Goal: Task Accomplishment & Management: Manage account settings

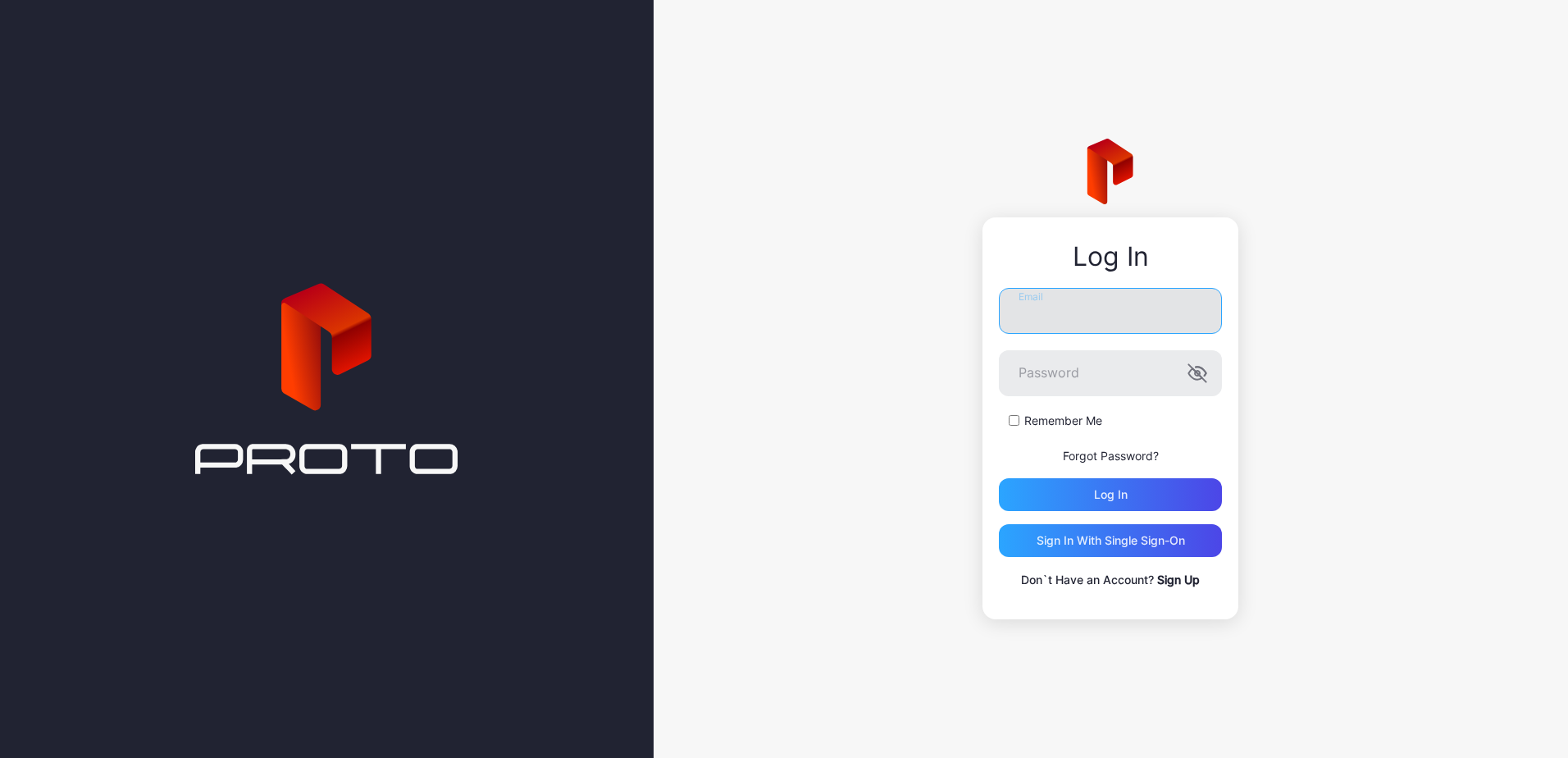
click at [1053, 313] on input "Email" at bounding box center [1110, 311] width 223 height 46
type input "**********"
click at [999, 478] on button "Log in" at bounding box center [1110, 494] width 223 height 33
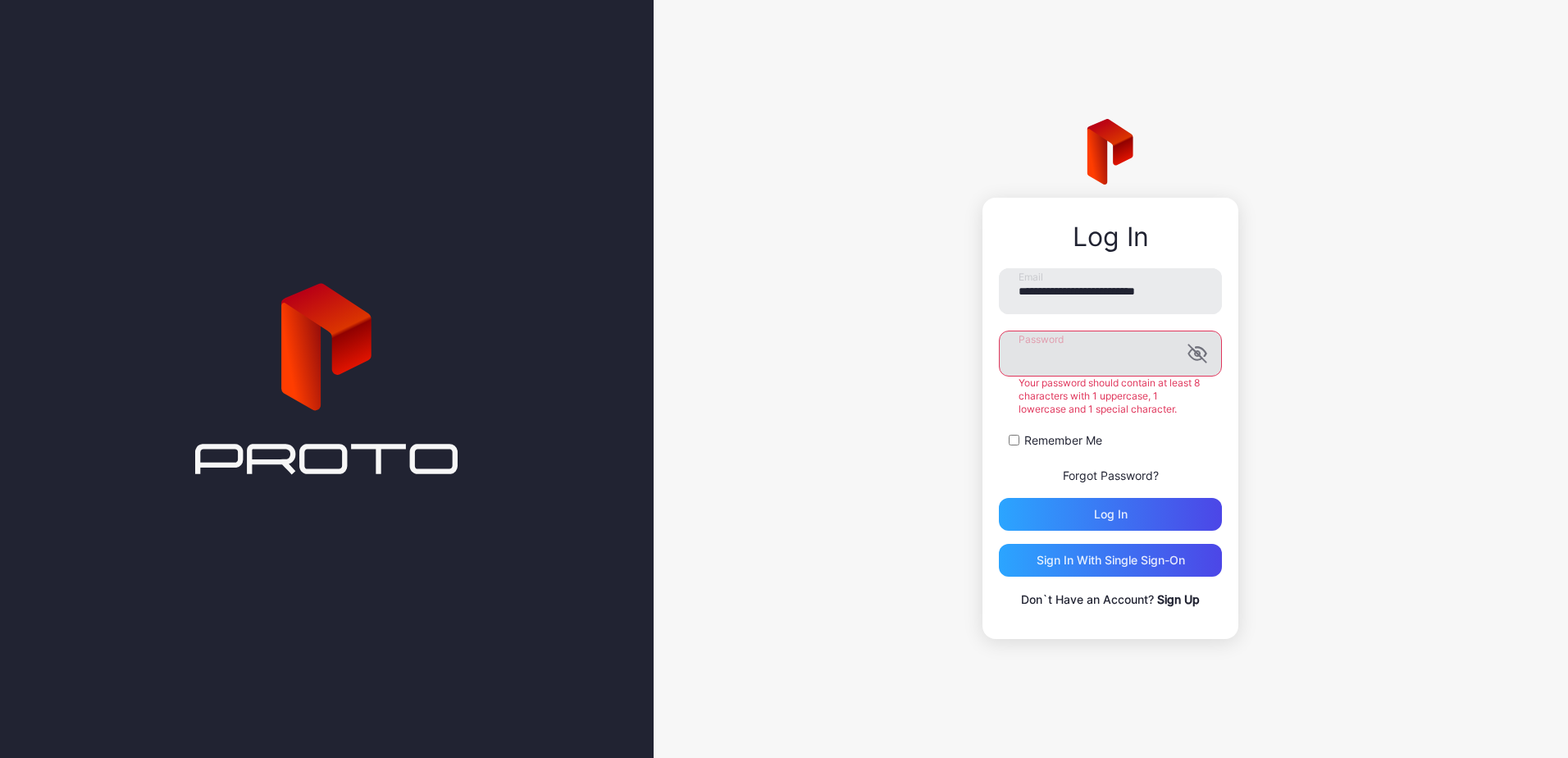
click at [1194, 354] on icon "button" at bounding box center [1198, 354] width 20 height 20
click at [999, 498] on button "Log in" at bounding box center [1110, 514] width 223 height 33
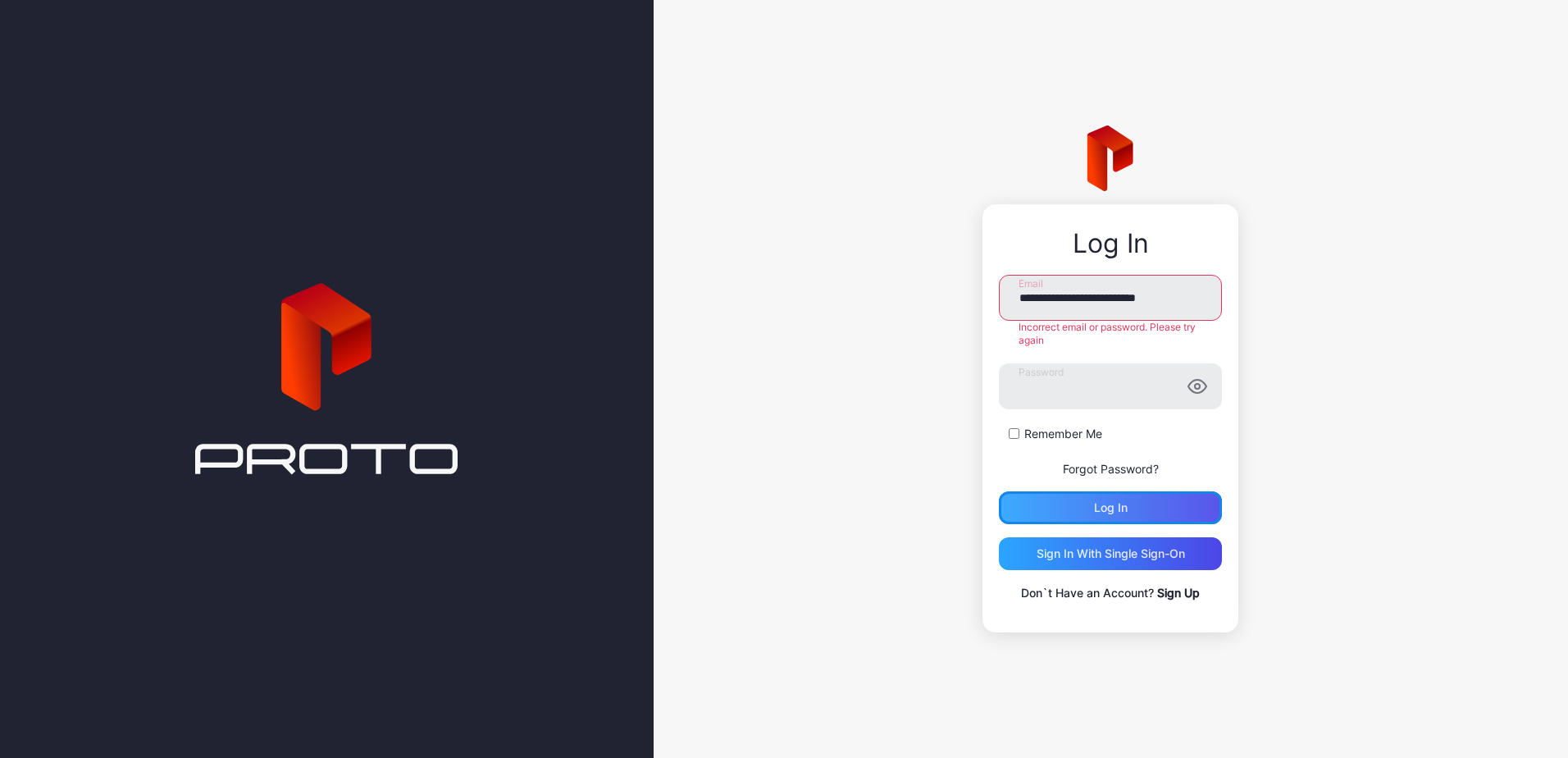
click at [1132, 504] on div "Log in" at bounding box center [1110, 507] width 223 height 33
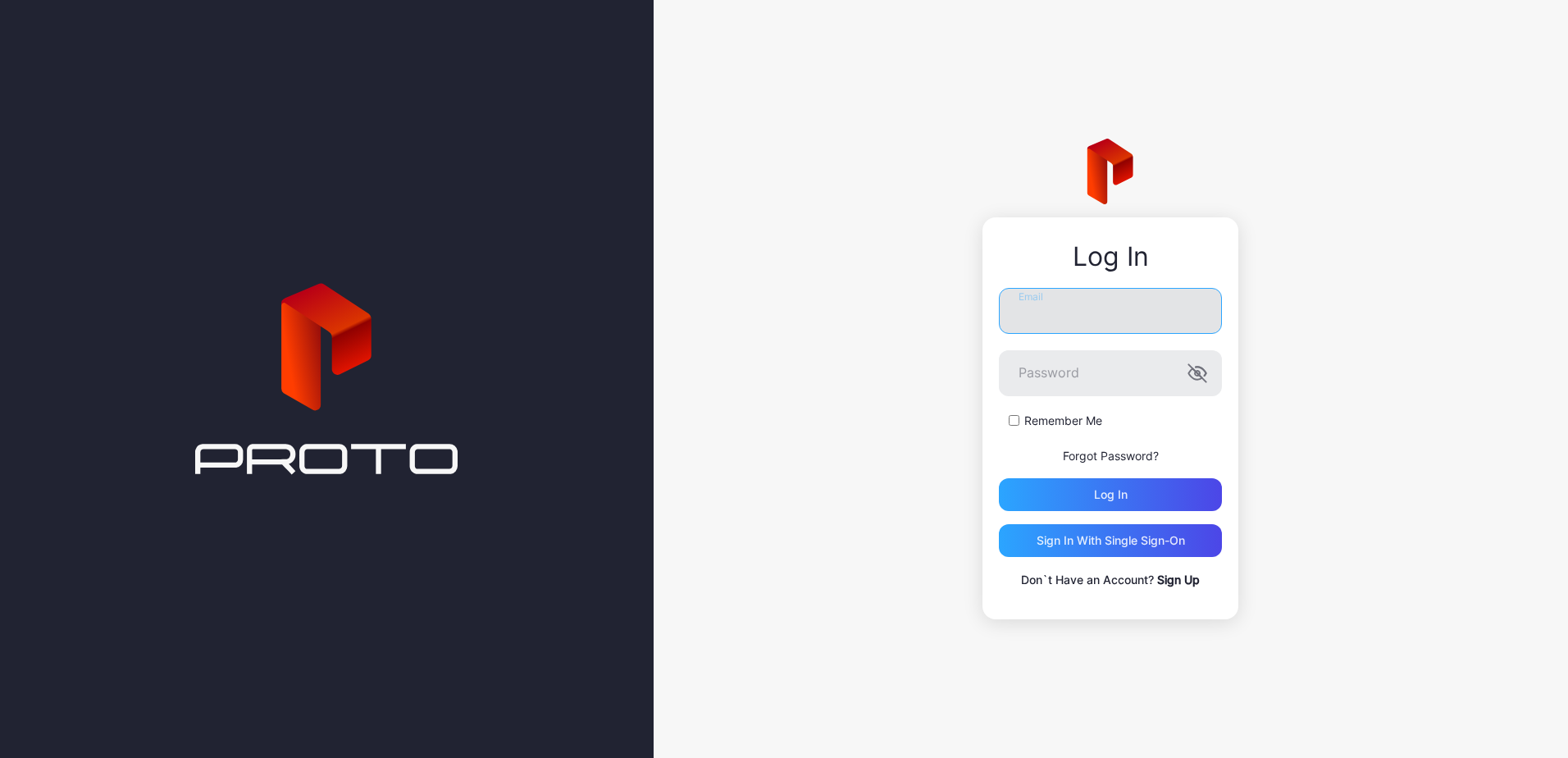
click at [1073, 326] on input "Email" at bounding box center [1110, 311] width 223 height 46
click at [1199, 376] on icon "button" at bounding box center [1198, 373] width 20 height 20
click at [1115, 495] on div "Log in" at bounding box center [1111, 494] width 34 height 13
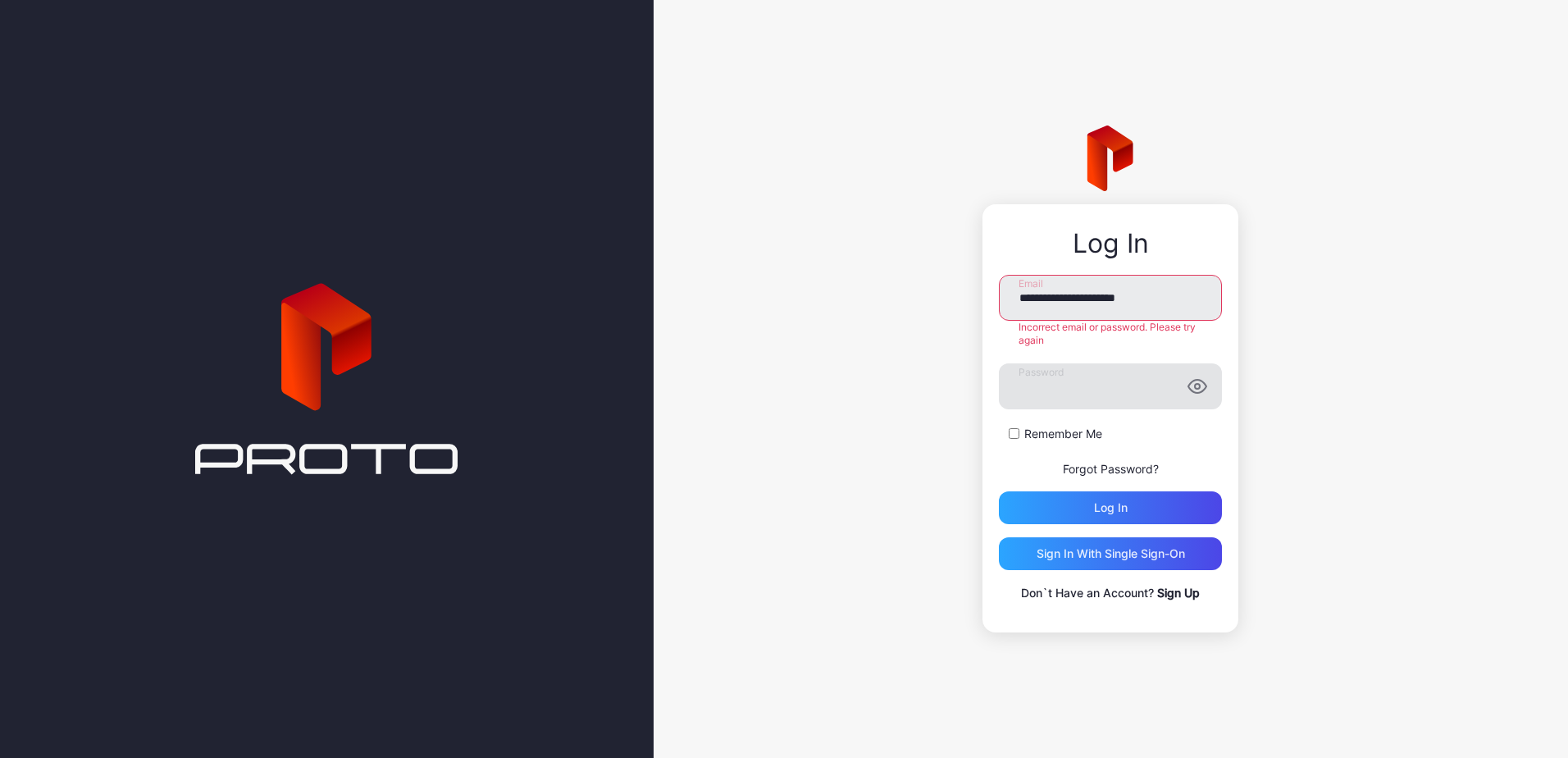
drag, startPoint x: 1158, startPoint y: 297, endPoint x: 833, endPoint y: 322, distance: 325.8
click at [836, 322] on div "**********" at bounding box center [1111, 379] width 915 height 758
type input "**********"
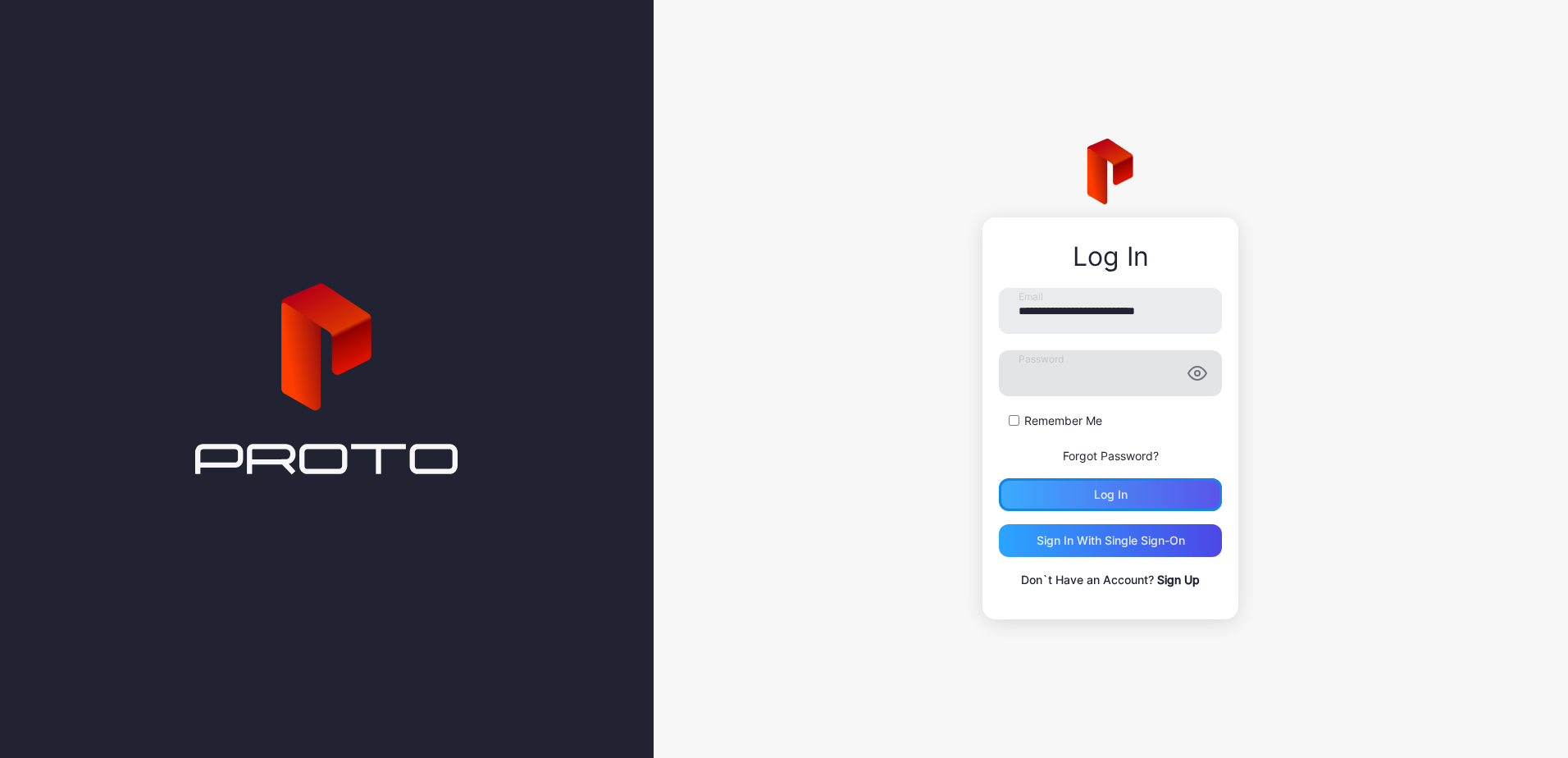
click at [1124, 508] on div "Log in" at bounding box center [1110, 494] width 223 height 33
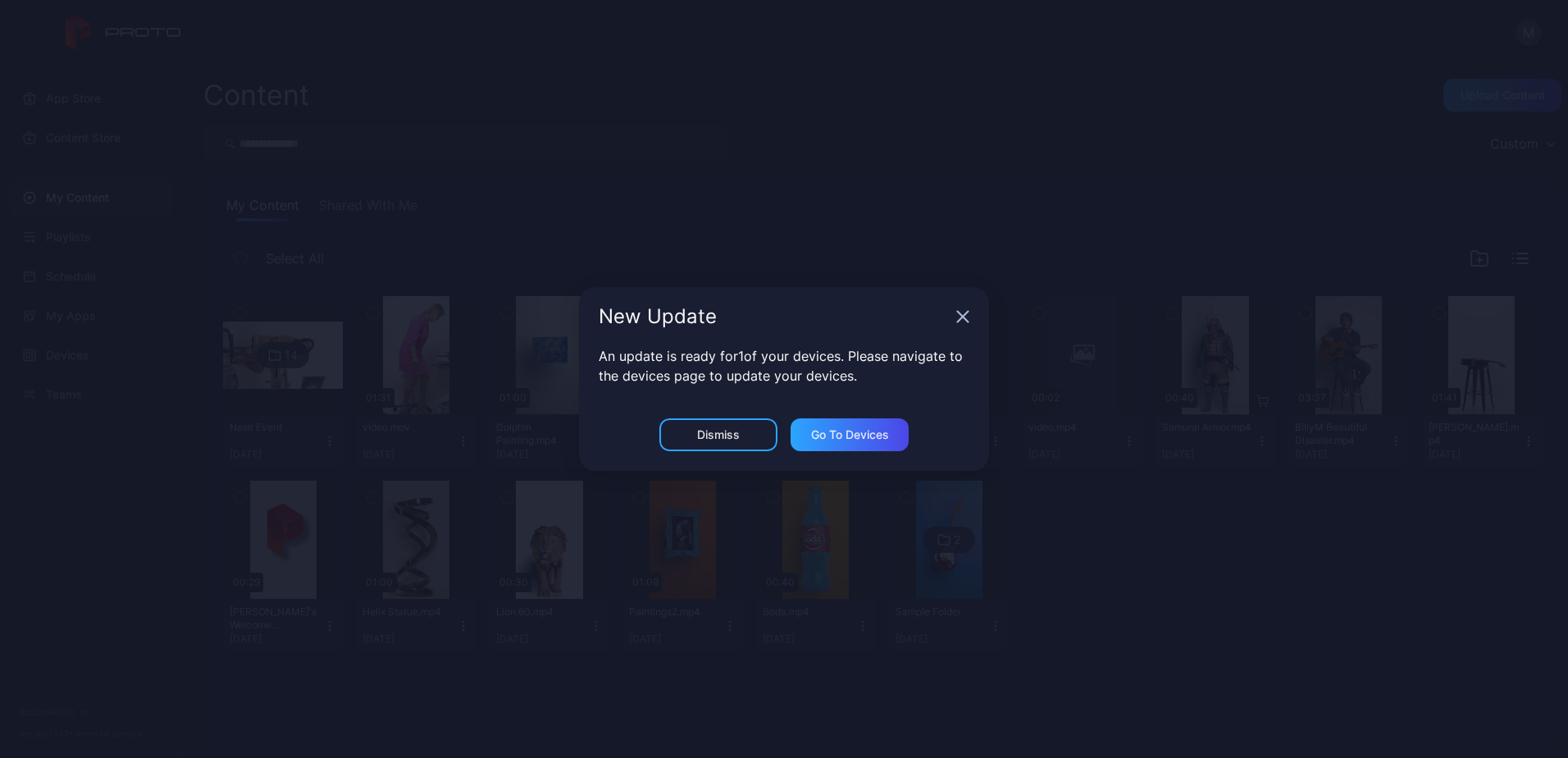
click at [961, 317] on icon "button" at bounding box center [962, 316] width 13 height 13
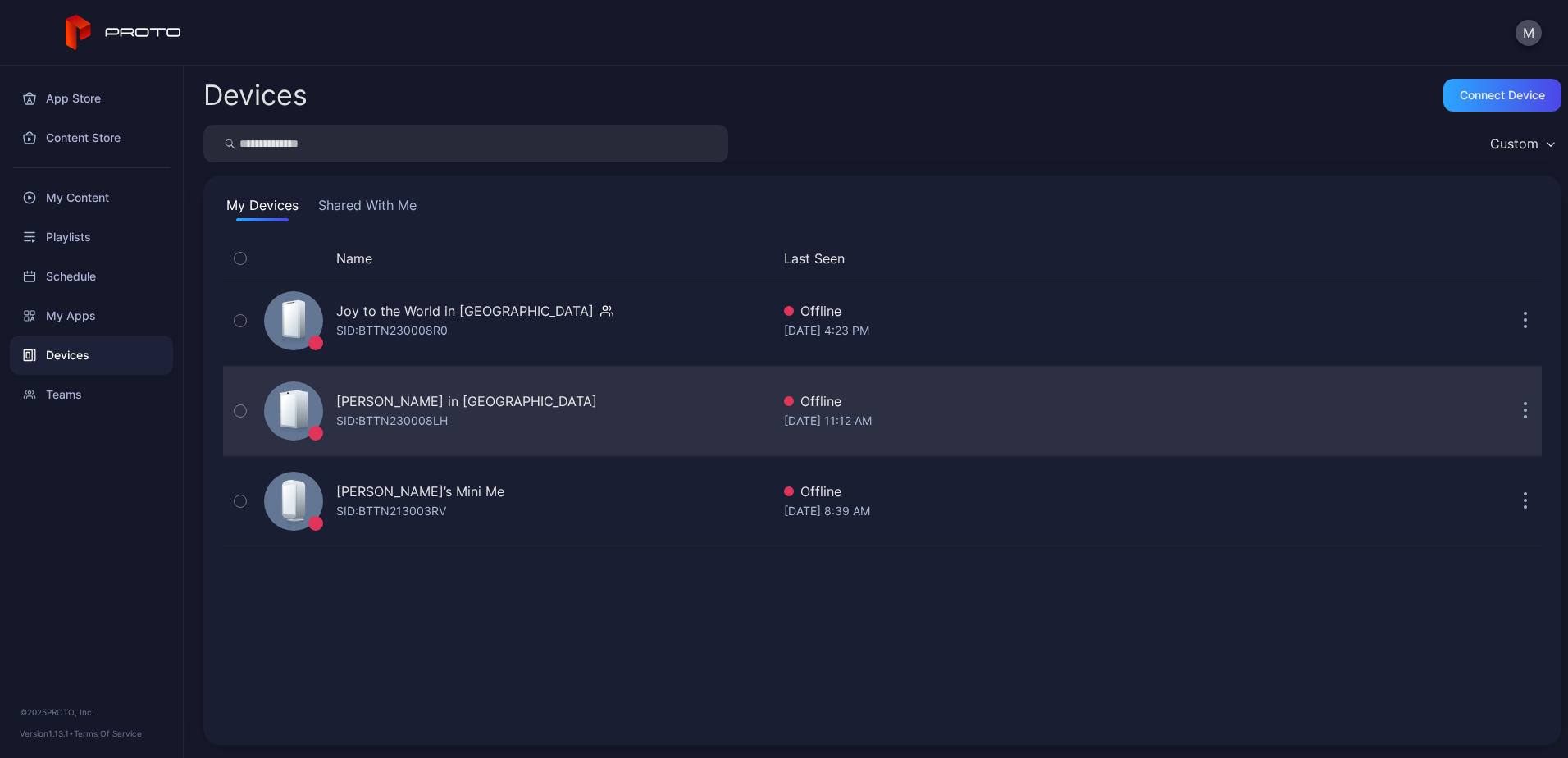
click at [296, 413] on icon at bounding box center [288, 409] width 17 height 39
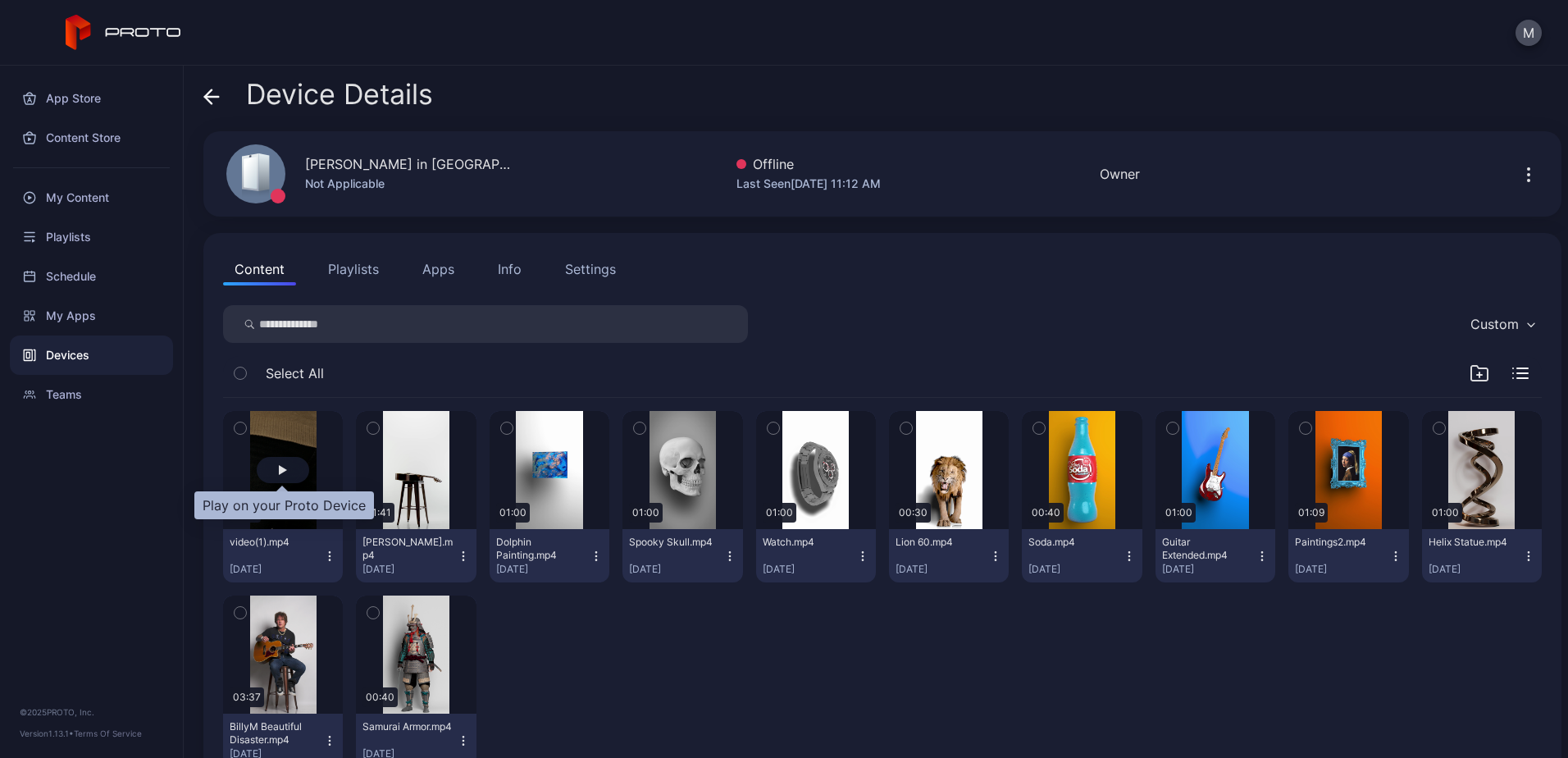
click at [279, 468] on div "button" at bounding box center [283, 470] width 8 height 10
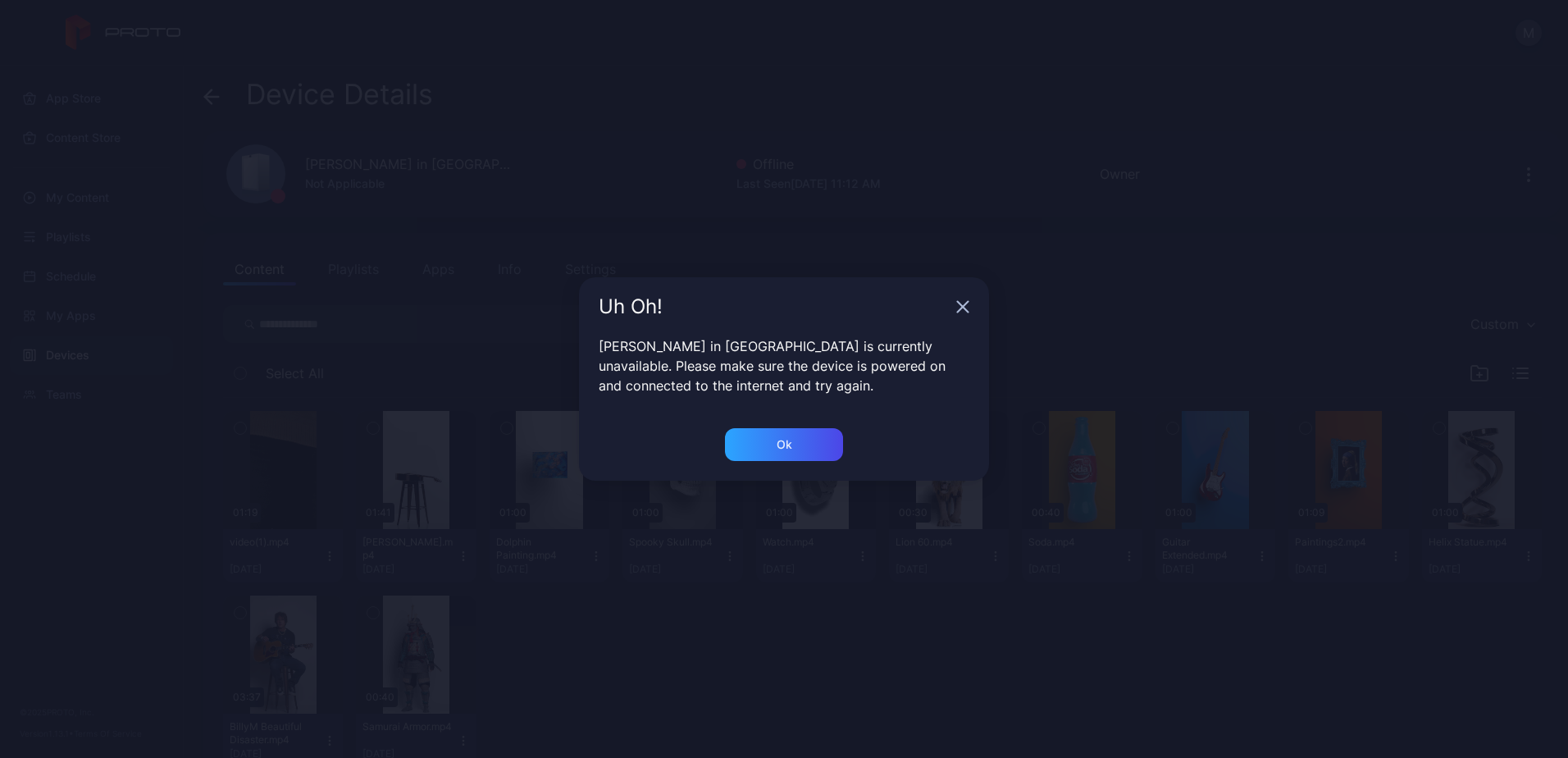
click at [969, 304] on icon "button" at bounding box center [962, 306] width 13 height 13
